Goal: Entertainment & Leisure: Consume media (video, audio)

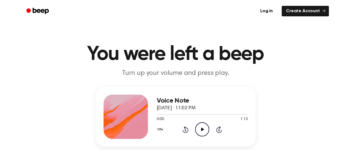
click at [202, 130] on icon at bounding box center [202, 130] width 3 height 4
click at [202, 129] on icon at bounding box center [202, 130] width 2 height 4
drag, startPoint x: 291, startPoint y: 101, endPoint x: 291, endPoint y: 104, distance: 2.8
click at [291, 102] on div "Voice Note [DATE] · 11:02 PM 0:00 1:13 Your browser does not support the [objec…" at bounding box center [176, 130] width 338 height 86
click at [204, 128] on icon "Play Audio" at bounding box center [202, 129] width 14 height 14
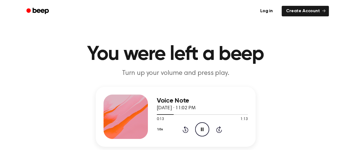
click at [202, 130] on icon at bounding box center [202, 130] width 2 height 4
click at [249, 95] on div "Voice Note [DATE] · 11:02 PM 0:13 1:13 Your browser does not support the [objec…" at bounding box center [176, 117] width 160 height 60
click at [261, 92] on div "Voice Note [DATE] · 11:02 PM 0:13 1:13 Your browser does not support the [objec…" at bounding box center [176, 130] width 338 height 86
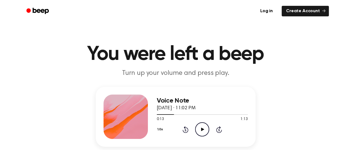
click at [262, 91] on div "Voice Note [DATE] · 11:02 PM 0:13 1:13 Your browser does not support the [objec…" at bounding box center [176, 130] width 338 height 86
click at [203, 129] on icon "Play Audio" at bounding box center [202, 129] width 14 height 14
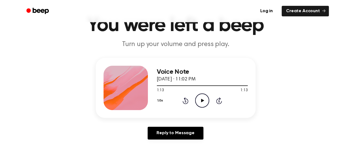
click at [203, 115] on main "You were left a beep Turn up your volume and press play. Voice Note [DATE] · 11…" at bounding box center [175, 142] width 351 height 342
click at [202, 109] on main "You were left a beep Turn up your volume and press play. Voice Note [DATE] · 11…" at bounding box center [175, 142] width 351 height 342
drag, startPoint x: 246, startPoint y: 93, endPoint x: 156, endPoint y: 97, distance: 90.3
click at [156, 97] on main "You were left a beep Turn up your volume and press play. Voice Note [DATE] · 11…" at bounding box center [175, 142] width 351 height 342
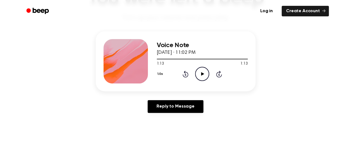
scroll to position [28, 0]
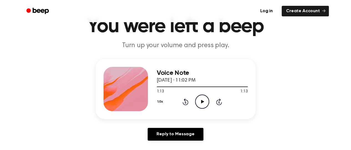
click at [199, 101] on icon "Play Audio" at bounding box center [202, 102] width 14 height 14
click at [199, 100] on icon "Pause Audio" at bounding box center [202, 102] width 14 height 14
click at [202, 102] on icon at bounding box center [202, 102] width 3 height 4
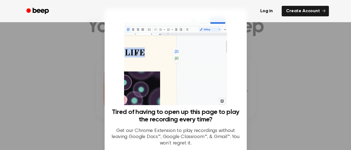
click at [279, 71] on div at bounding box center [175, 75] width 351 height 150
click at [61, 88] on div at bounding box center [175, 75] width 351 height 150
click at [227, 111] on h3 "Tired of having to open up this page to play the recording every time?" at bounding box center [175, 116] width 129 height 15
click at [257, 97] on div at bounding box center [175, 75] width 351 height 150
click at [269, 88] on div at bounding box center [175, 75] width 351 height 150
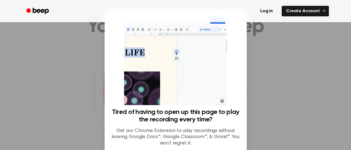
click at [285, 88] on div at bounding box center [175, 75] width 351 height 150
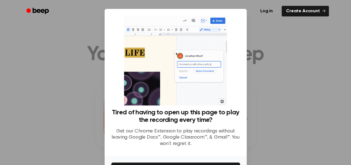
scroll to position [139, 0]
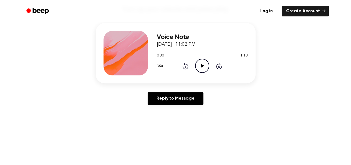
scroll to position [56, 0]
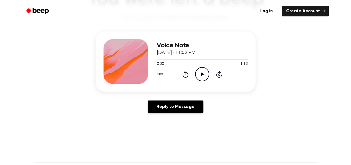
click at [202, 75] on icon at bounding box center [202, 74] width 3 height 4
click at [186, 75] on icon "Rewind 5 seconds" at bounding box center [185, 74] width 6 height 7
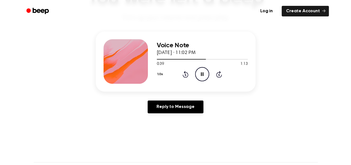
click at [204, 71] on icon "Pause Audio" at bounding box center [202, 74] width 14 height 14
click at [201, 74] on icon at bounding box center [202, 74] width 3 height 4
click at [200, 74] on icon "Pause Audio" at bounding box center [202, 74] width 14 height 14
click at [200, 73] on icon "Play Audio" at bounding box center [202, 74] width 14 height 14
click at [186, 75] on icon at bounding box center [185, 75] width 1 height 2
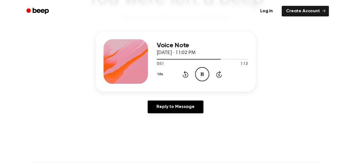
click at [186, 75] on icon at bounding box center [185, 75] width 1 height 2
click at [186, 75] on icon "Rewind 5 seconds" at bounding box center [185, 74] width 6 height 7
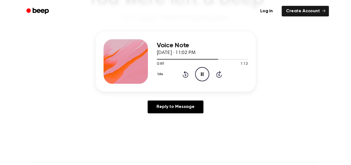
click at [202, 72] on icon "Pause Audio" at bounding box center [202, 74] width 14 height 14
click at [203, 73] on icon "Play Audio" at bounding box center [202, 74] width 14 height 14
click at [202, 75] on icon at bounding box center [202, 74] width 2 height 4
click at [201, 72] on icon "Play Audio" at bounding box center [202, 74] width 14 height 14
click at [206, 72] on icon "Pause Audio" at bounding box center [202, 74] width 14 height 14
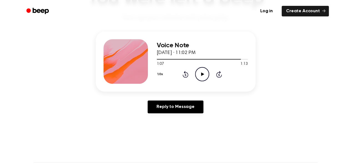
click at [184, 74] on icon "Rewind 5 seconds" at bounding box center [185, 74] width 6 height 7
click at [204, 73] on icon "Play Audio" at bounding box center [202, 74] width 14 height 14
click at [184, 72] on icon "Rewind 5 seconds" at bounding box center [185, 74] width 6 height 7
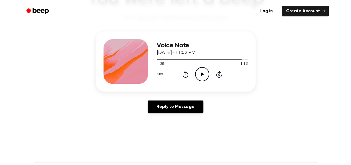
click at [184, 72] on icon "Rewind 5 seconds" at bounding box center [185, 74] width 6 height 7
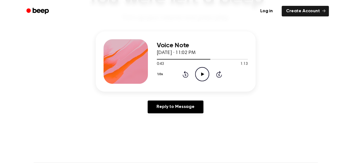
click at [202, 73] on icon at bounding box center [202, 74] width 3 height 4
click at [202, 72] on icon "Pause Audio" at bounding box center [202, 74] width 14 height 14
click at [204, 71] on icon "Play Audio" at bounding box center [202, 74] width 14 height 14
click at [185, 75] on icon at bounding box center [185, 75] width 1 height 2
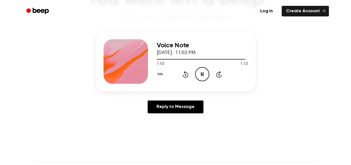
click at [186, 74] on icon at bounding box center [185, 75] width 1 height 2
click at [205, 74] on icon "Pause Audio" at bounding box center [202, 74] width 14 height 14
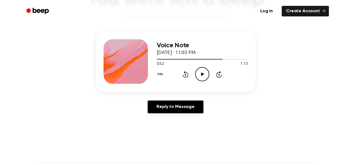
click at [204, 73] on icon "Play Audio" at bounding box center [202, 74] width 14 height 14
click at [203, 72] on icon at bounding box center [202, 74] width 2 height 4
